Goal: Transaction & Acquisition: Purchase product/service

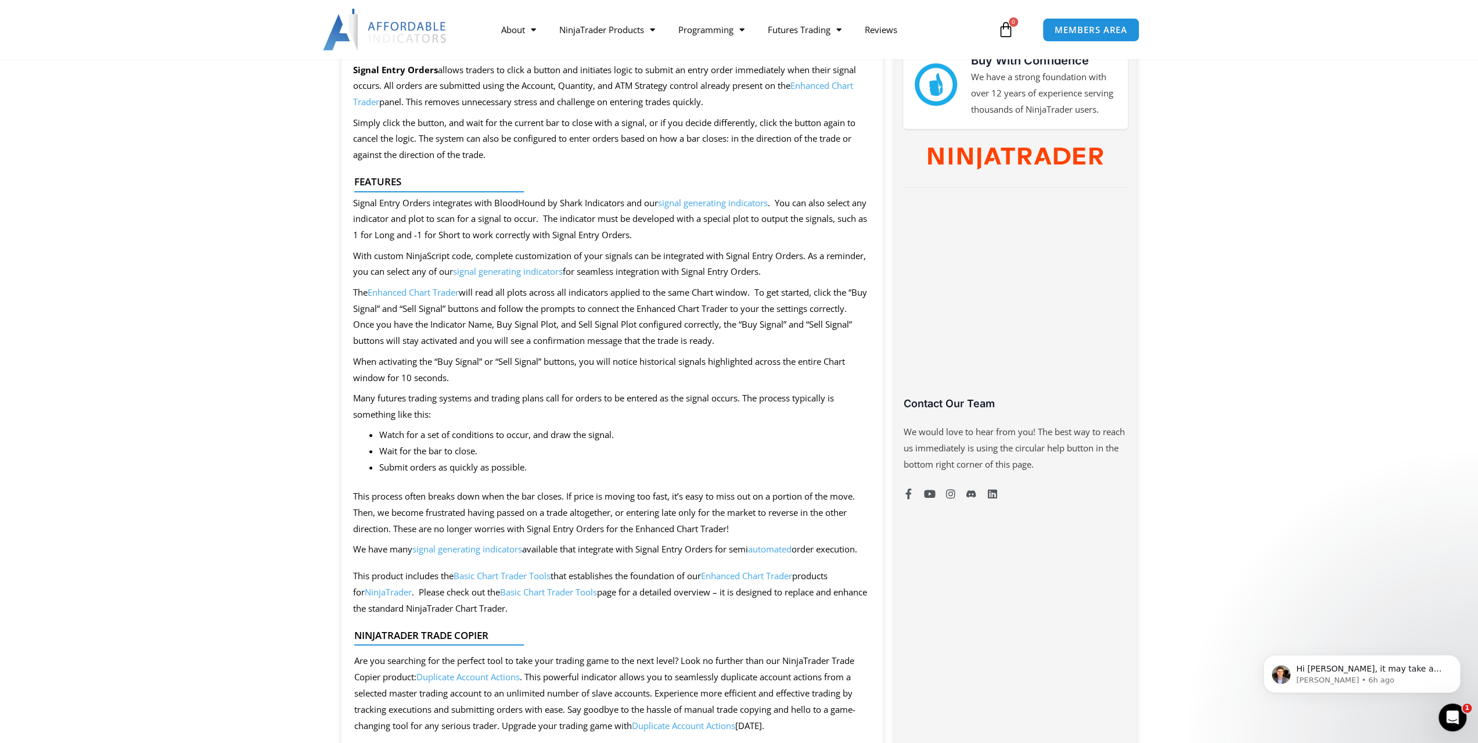
scroll to position [290, 0]
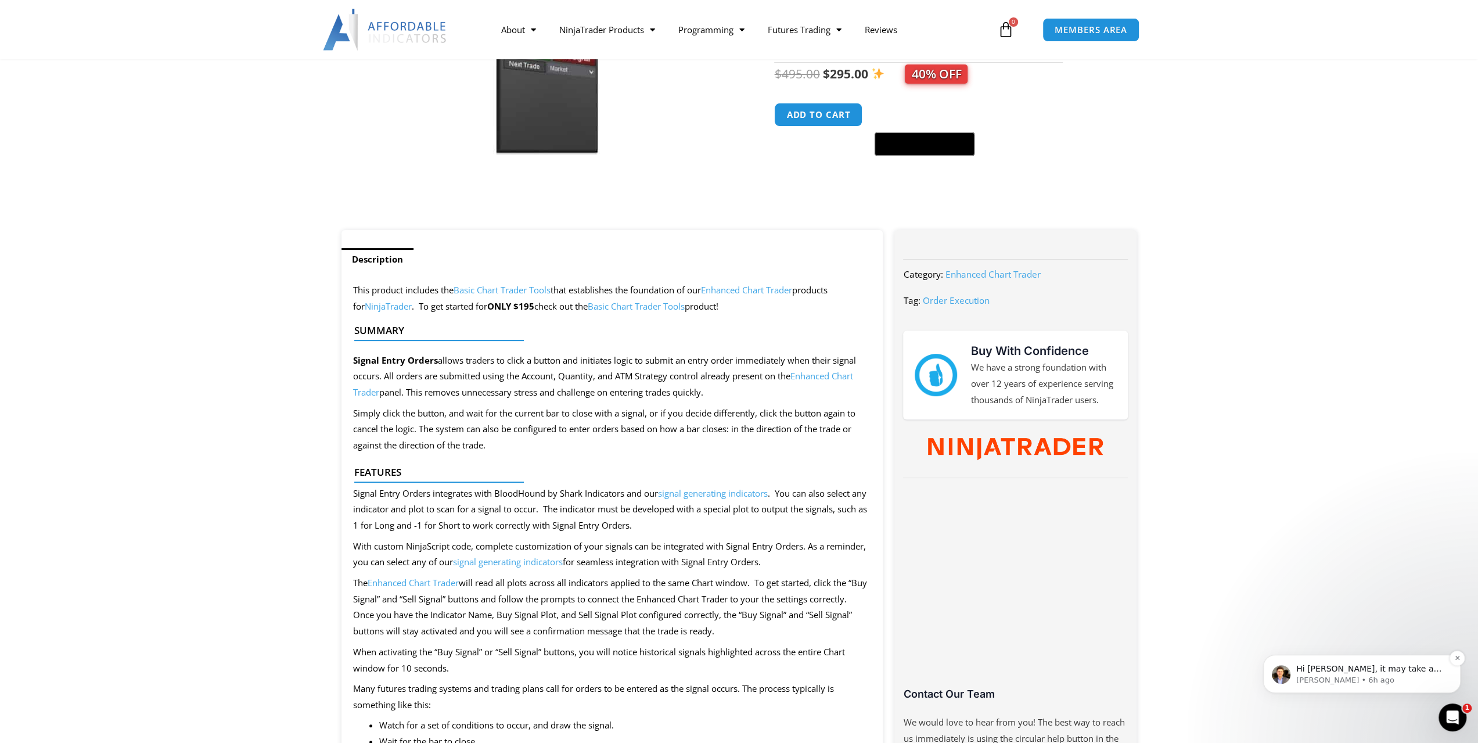
click at [1356, 670] on p "Hi [PERSON_NAME], it may take a little while for a marker to form to get into a…" at bounding box center [1371, 669] width 150 height 12
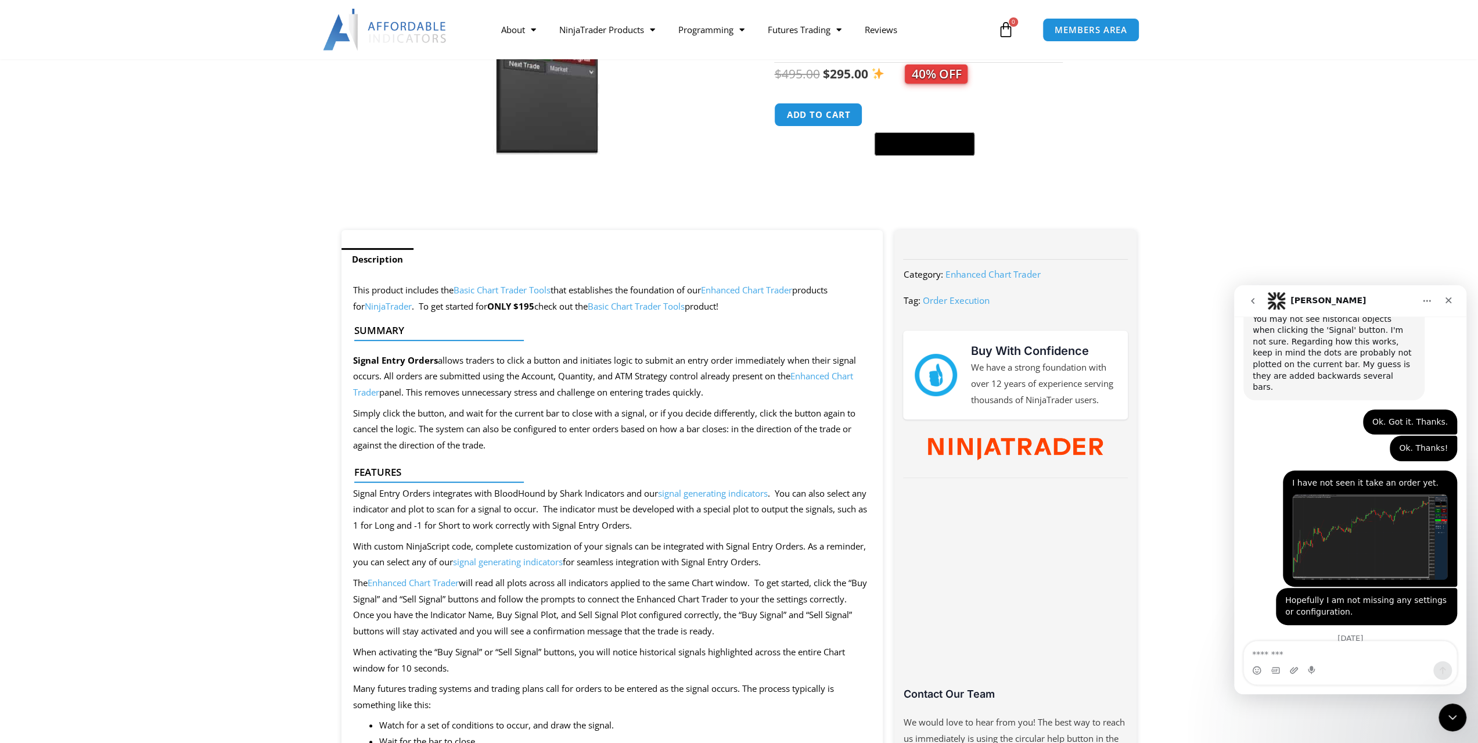
scroll to position [2, 0]
click at [1263, 655] on textarea "Message…" at bounding box center [1350, 651] width 213 height 20
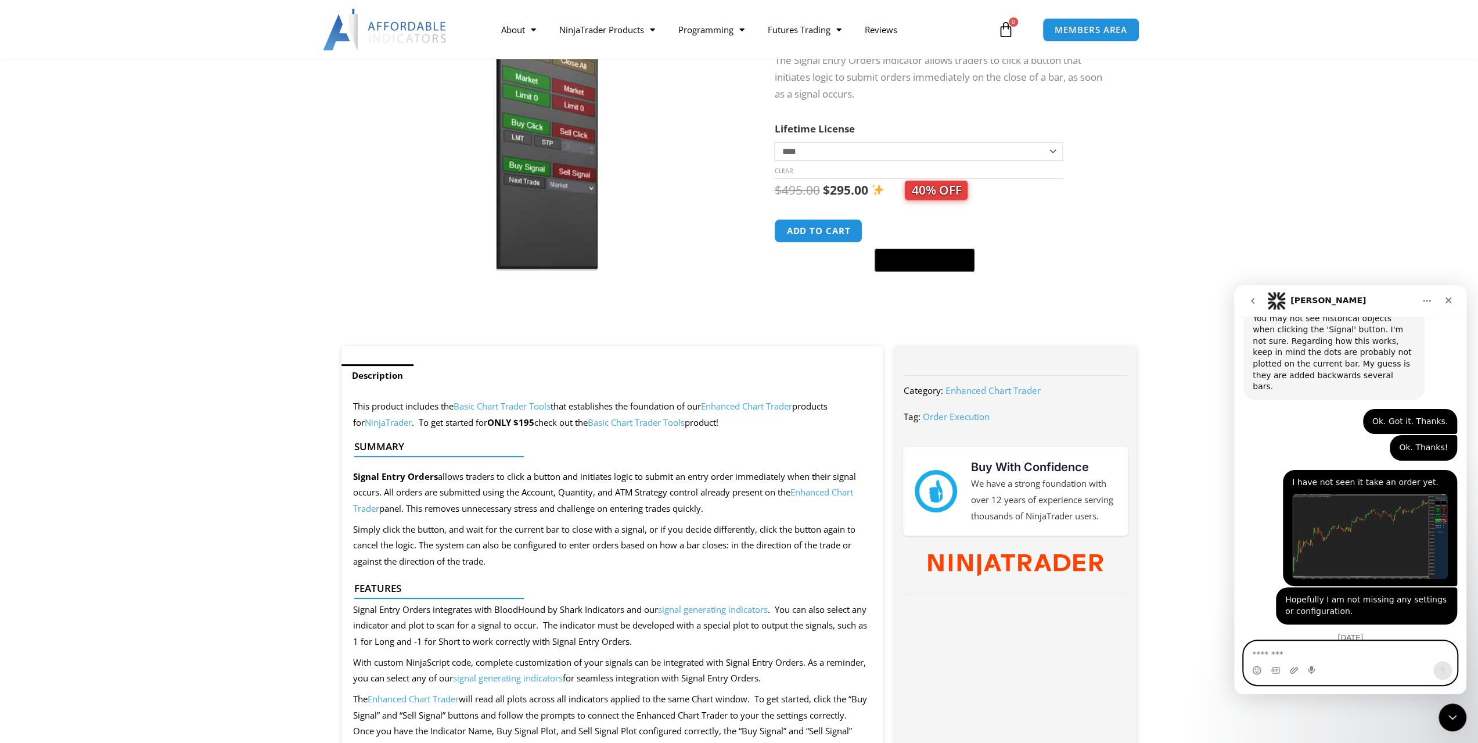
scroll to position [0, 0]
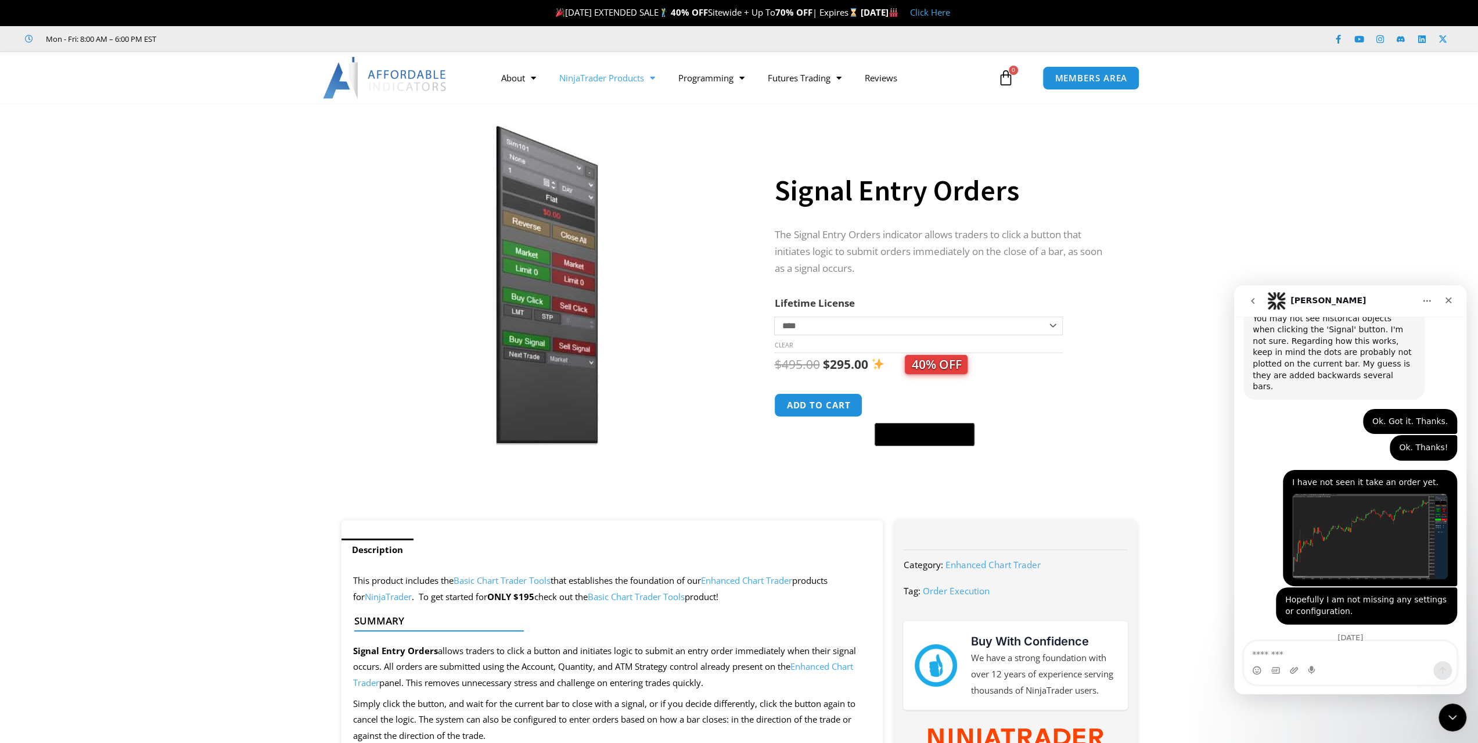
drag, startPoint x: 388, startPoint y: 0, endPoint x: 601, endPoint y: 83, distance: 228.2
click at [601, 83] on link "NinjaTrader Products" at bounding box center [607, 77] width 119 height 27
click at [596, 126] on link "See All Products" at bounding box center [607, 122] width 119 height 21
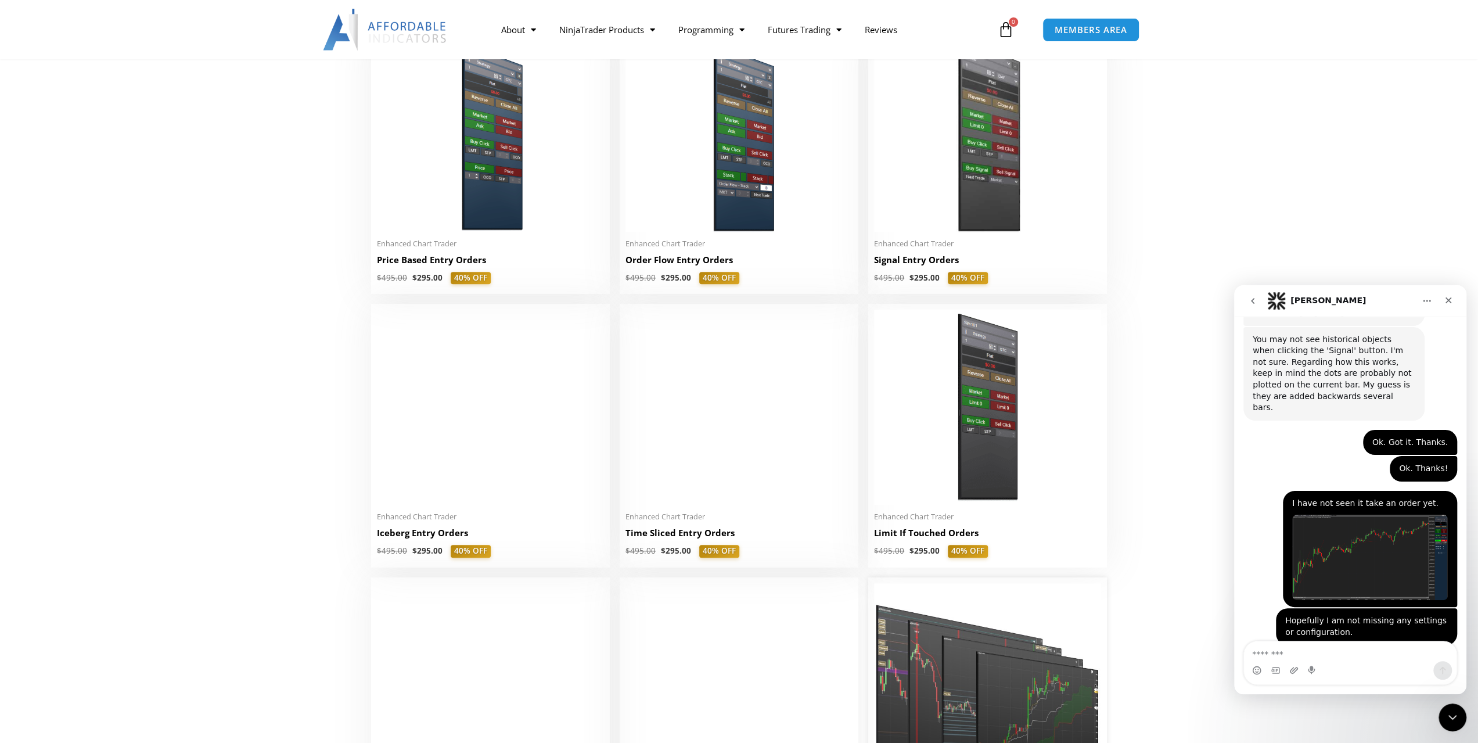
scroll to position [1278, 0]
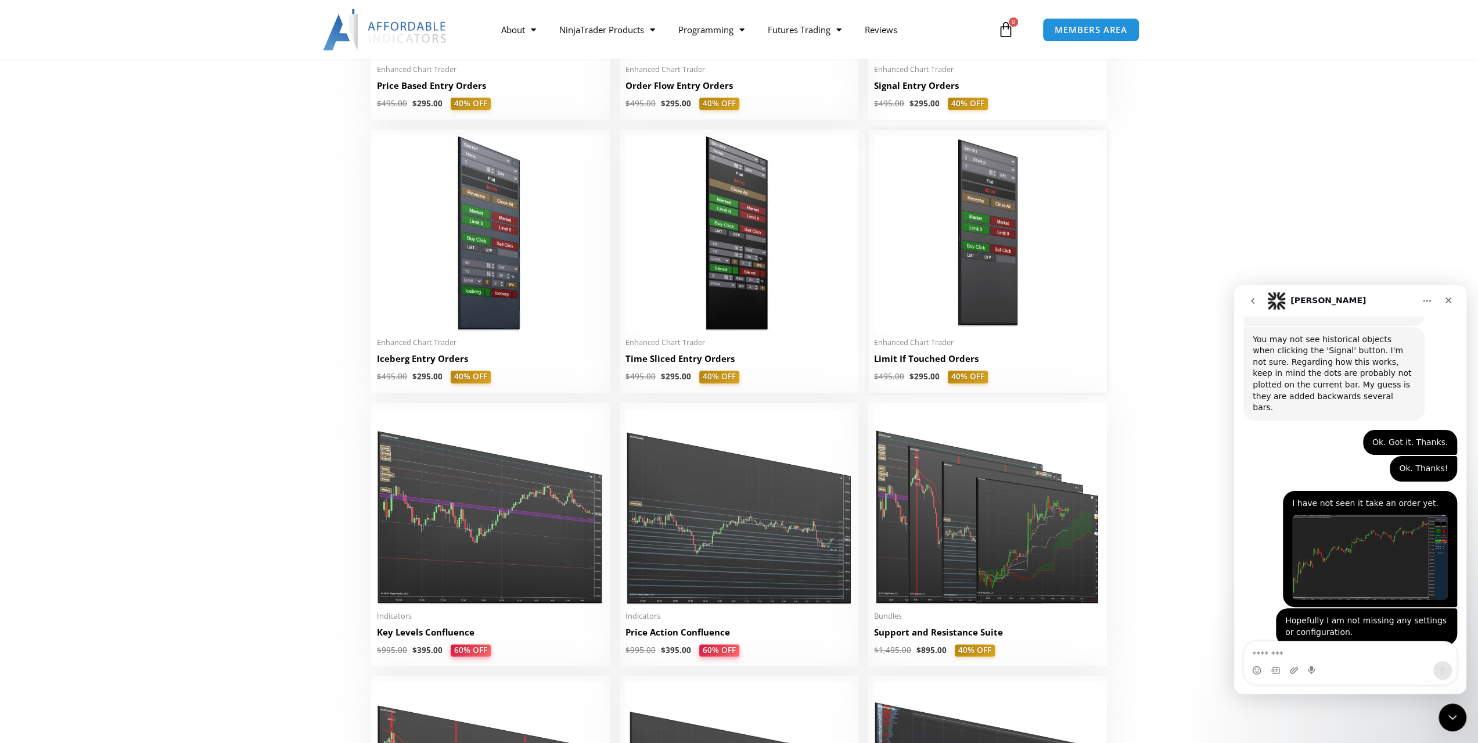
click at [944, 362] on h2 "Limit If Touched Orders" at bounding box center [987, 359] width 227 height 12
click at [986, 278] on img at bounding box center [987, 232] width 227 height 195
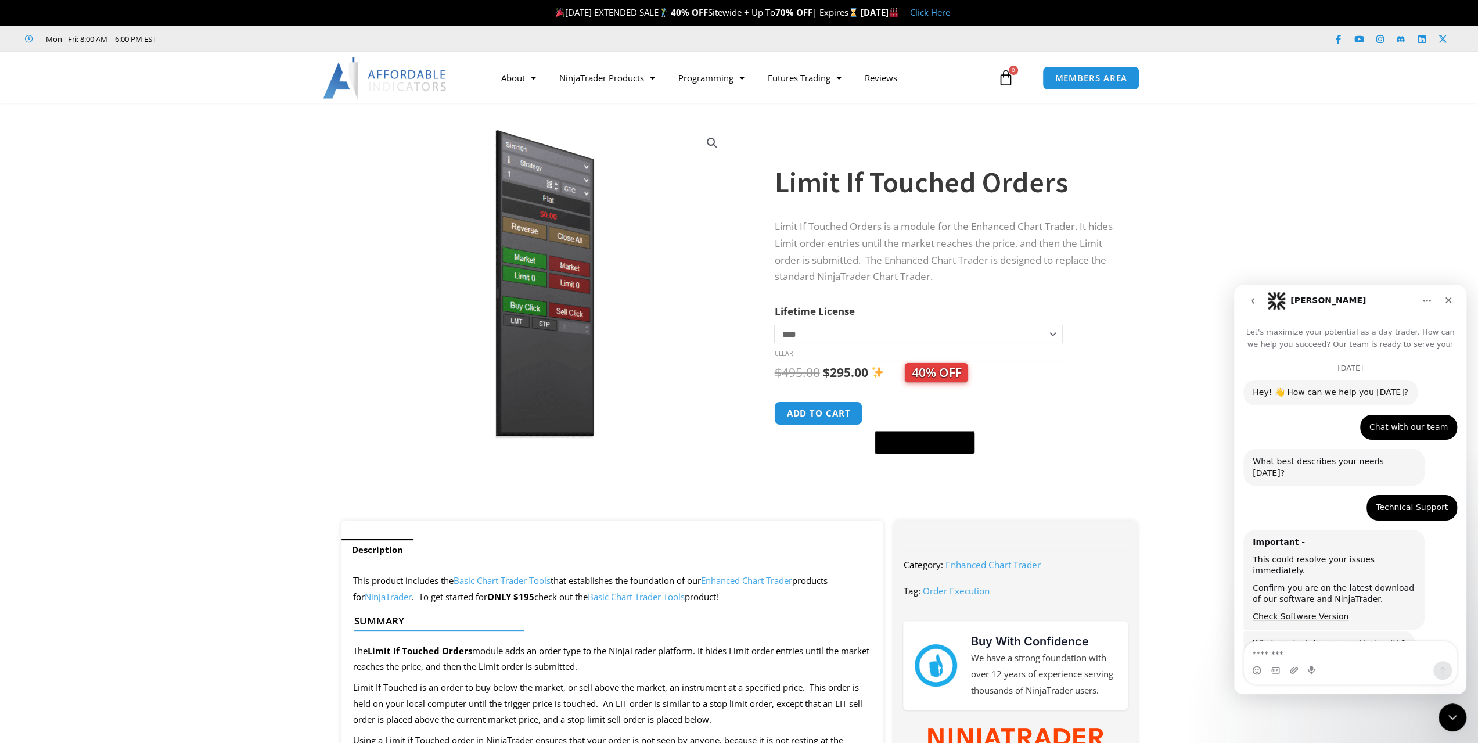
scroll to position [4083, 0]
